Goal: Transaction & Acquisition: Subscribe to service/newsletter

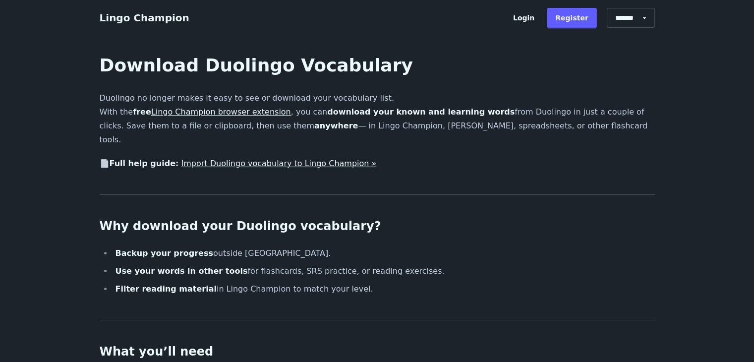
click at [256, 159] on link "Import Duolingo vocabulary to Lingo Champion »" at bounding box center [278, 163] width 195 height 9
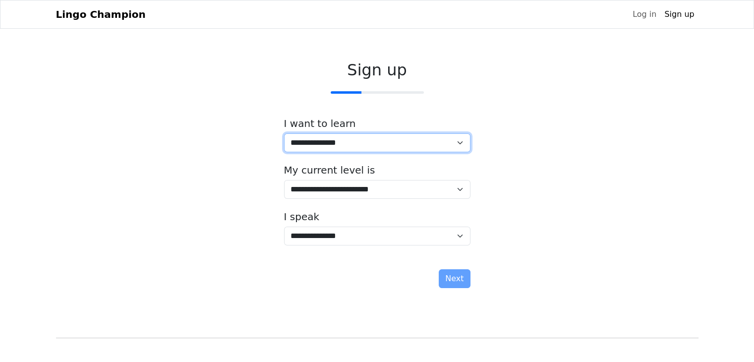
click at [355, 148] on select "**********" at bounding box center [377, 142] width 186 height 19
click at [554, 216] on div "**********" at bounding box center [377, 176] width 642 height 247
